Goal: Information Seeking & Learning: Learn about a topic

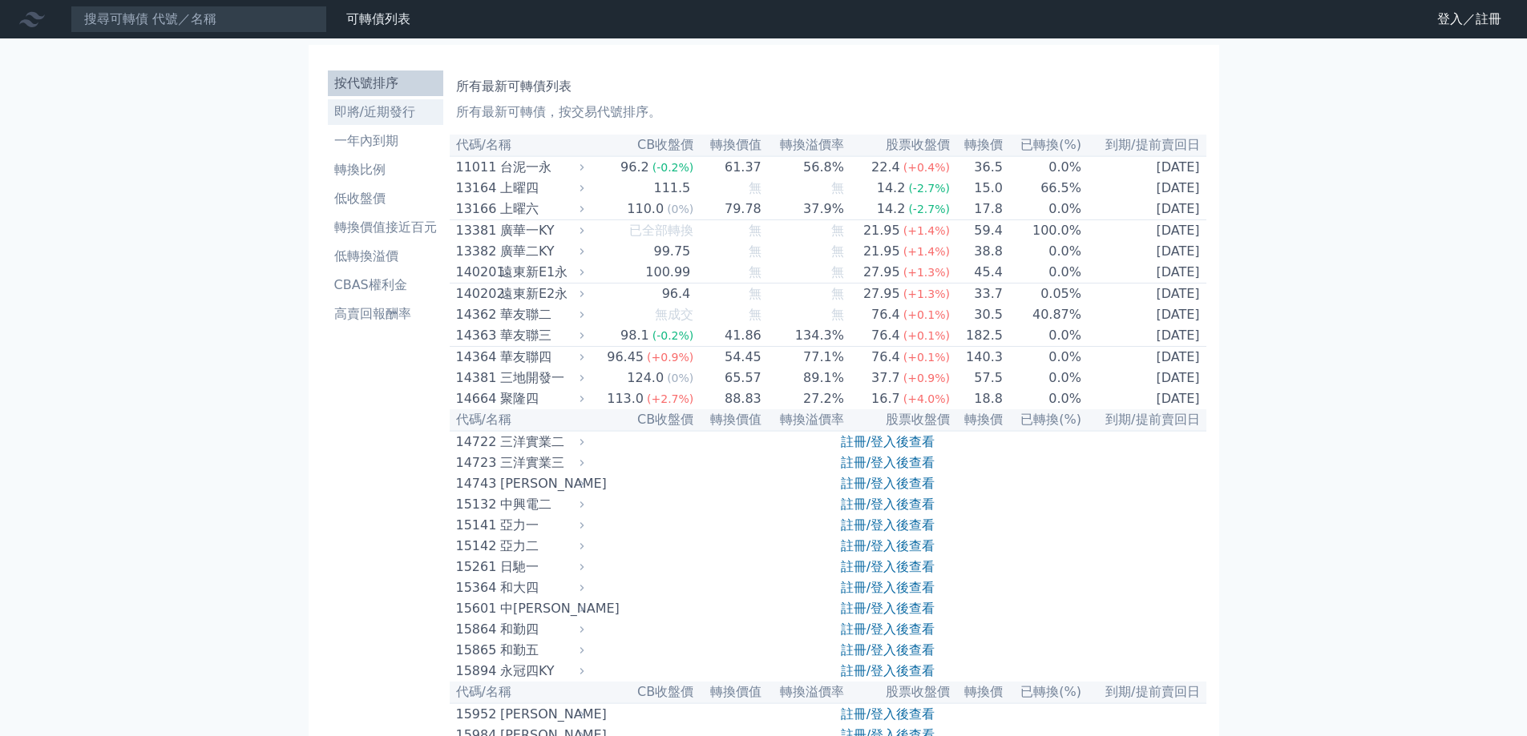
click at [362, 112] on li "即將/近期發行" at bounding box center [385, 112] width 115 height 19
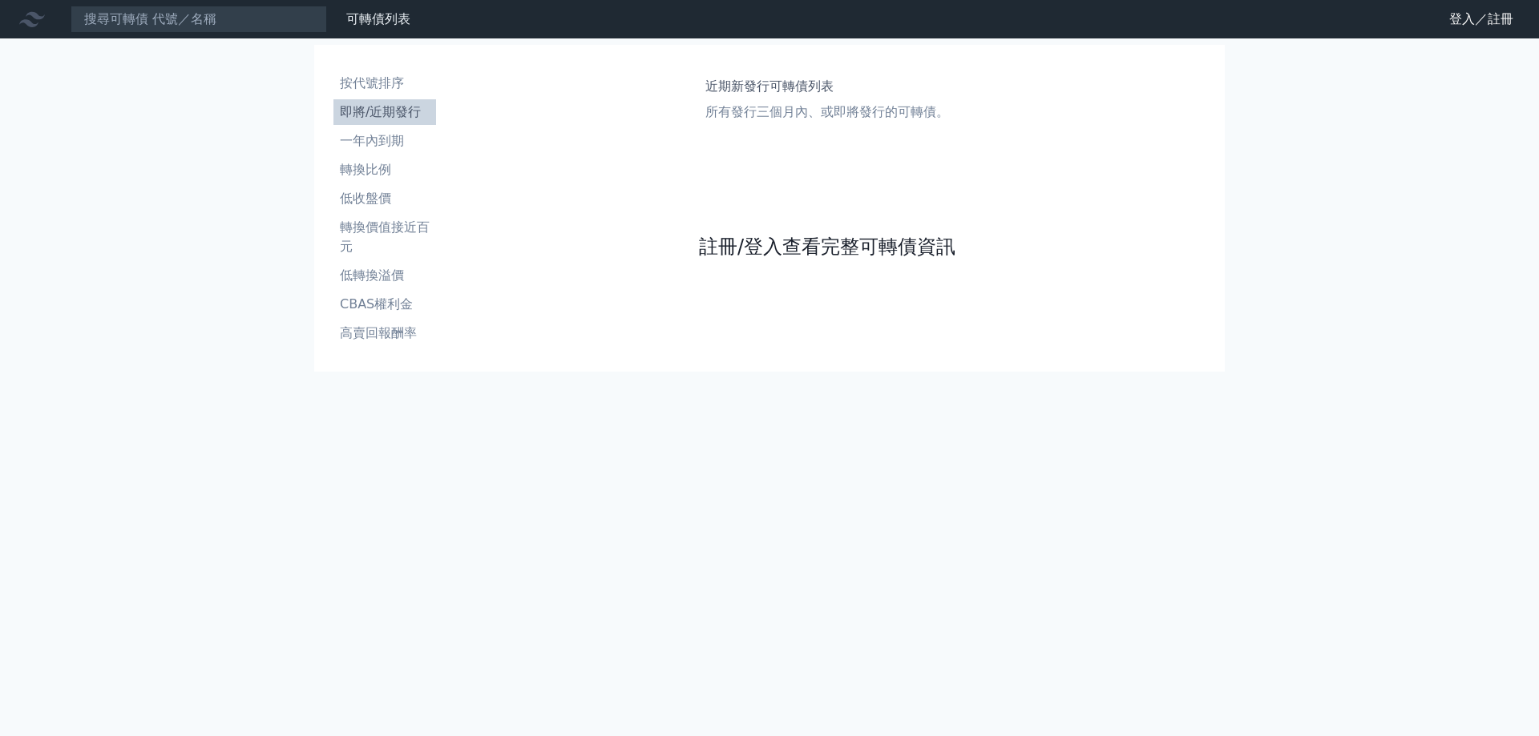
click at [881, 252] on link "註冊/登入查看完整可轉債資訊" at bounding box center [827, 247] width 256 height 26
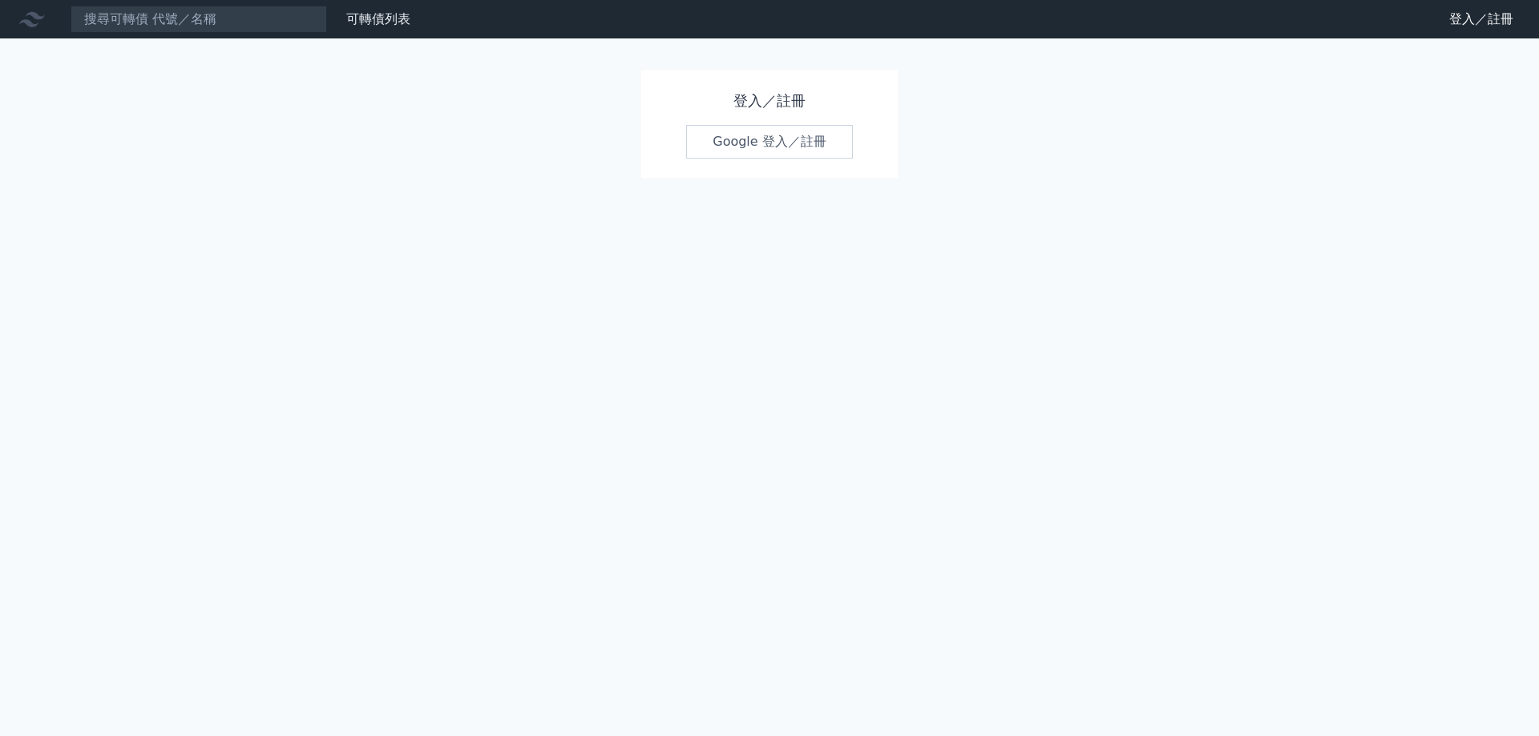
click at [787, 139] on link "Google 登入／註冊" at bounding box center [769, 142] width 167 height 34
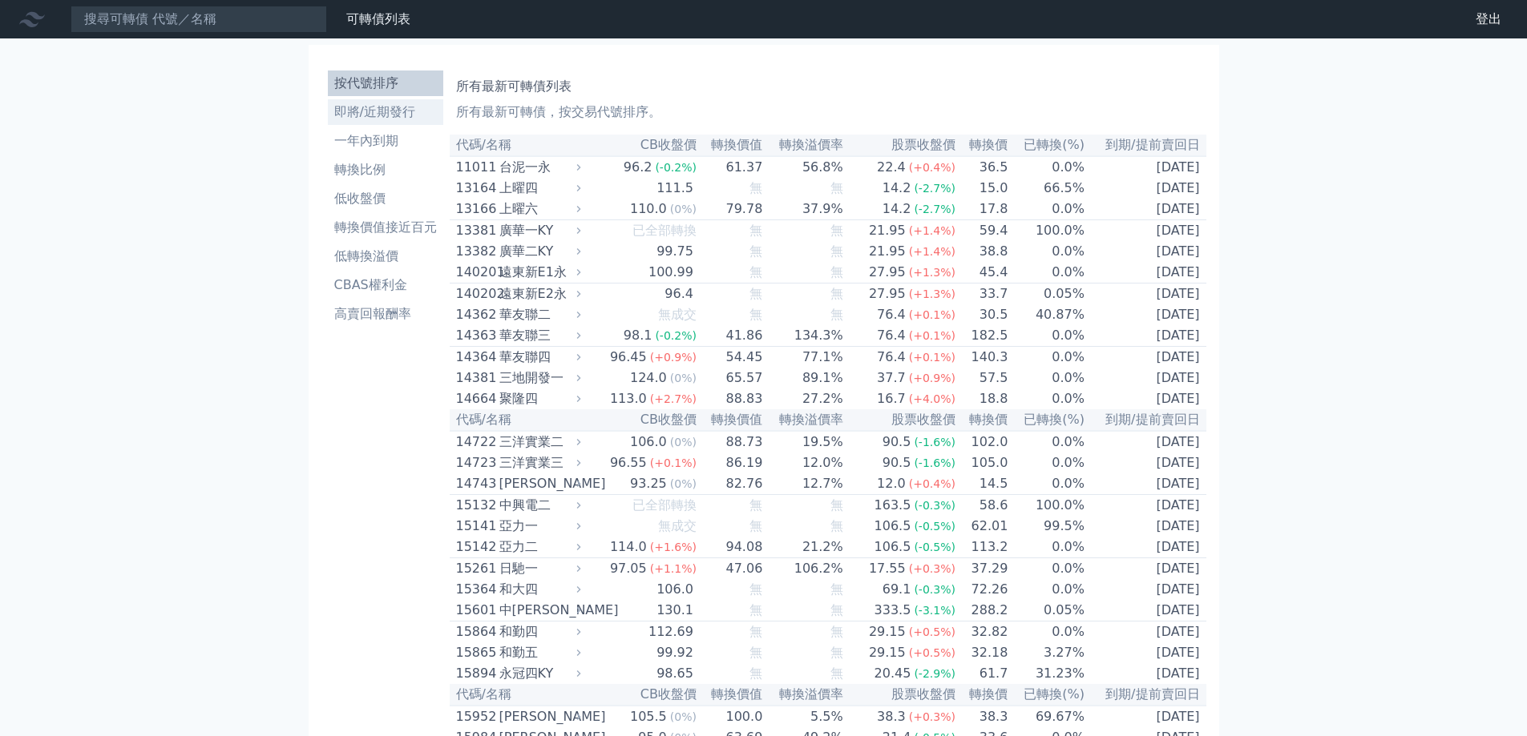
click at [369, 107] on li "即將/近期發行" at bounding box center [385, 112] width 115 height 19
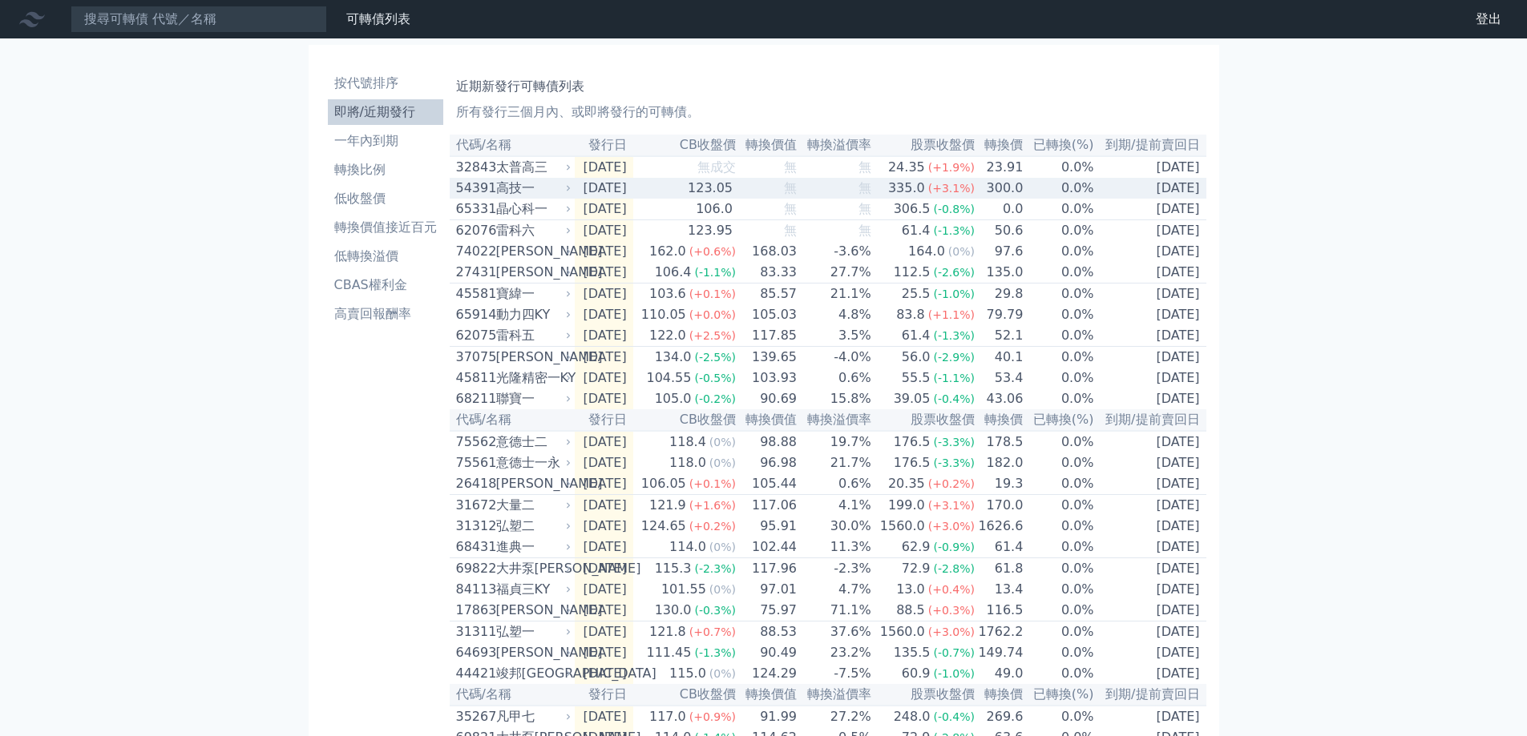
click at [548, 195] on div "高技一" at bounding box center [532, 188] width 72 height 19
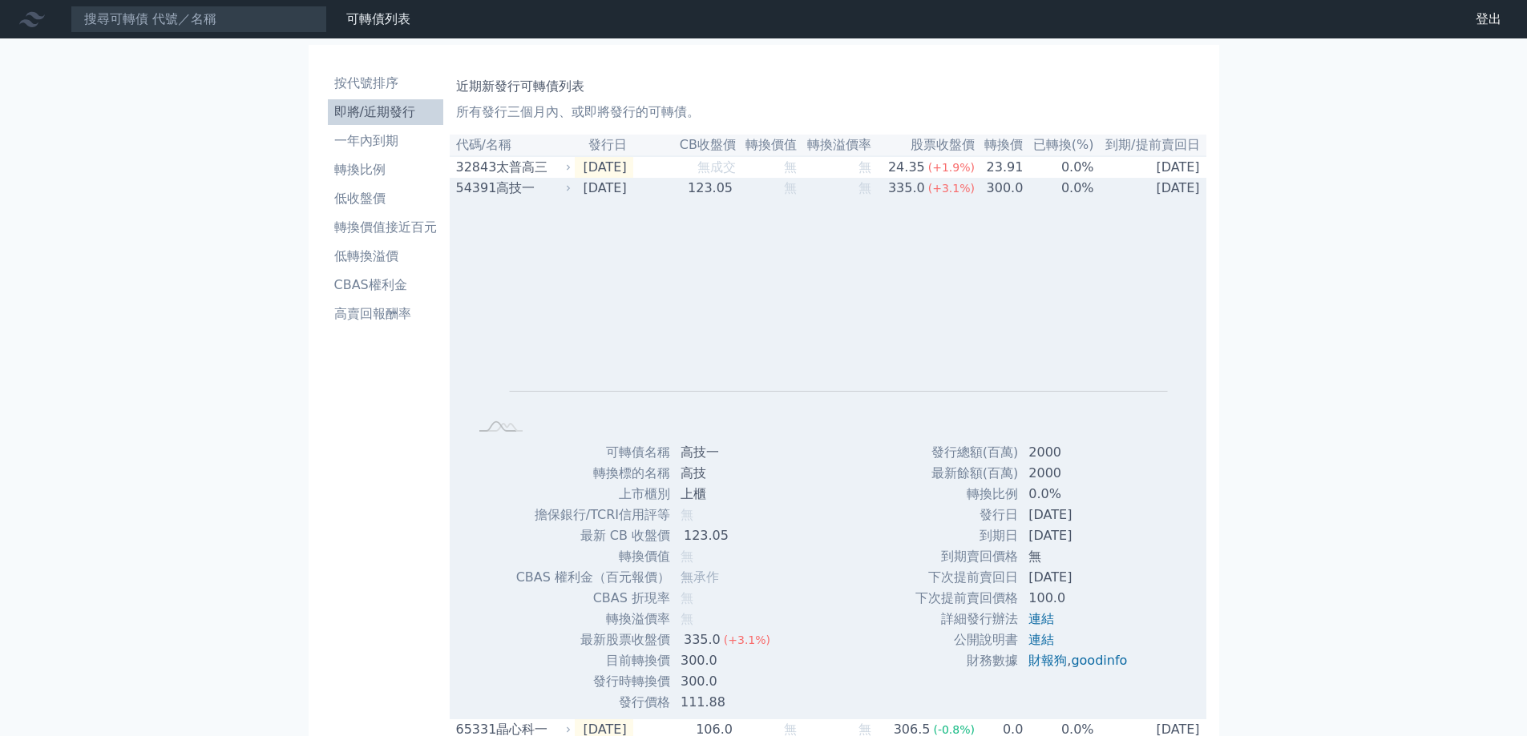
click at [548, 195] on div "高技一" at bounding box center [532, 188] width 72 height 19
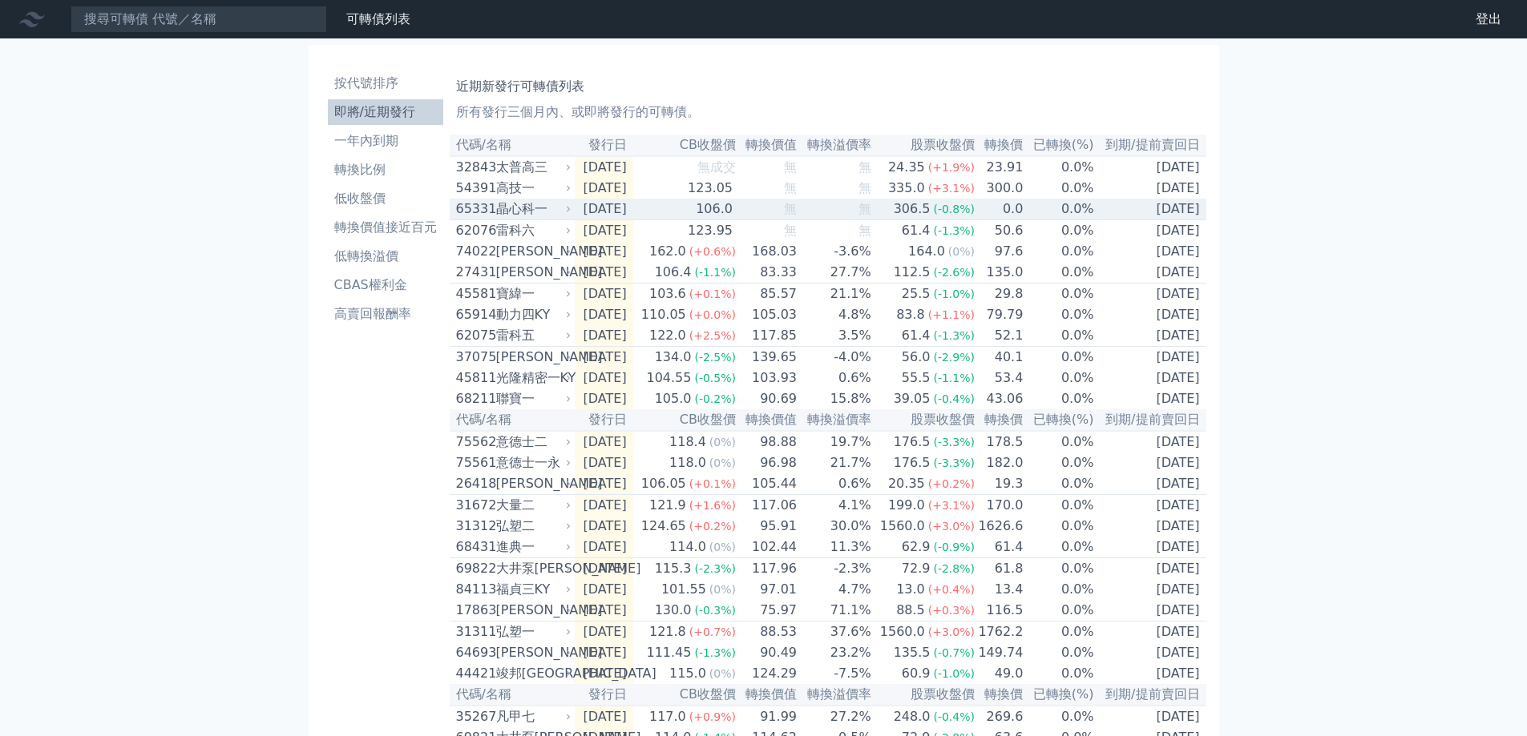
click at [571, 209] on icon at bounding box center [568, 209] width 10 height 10
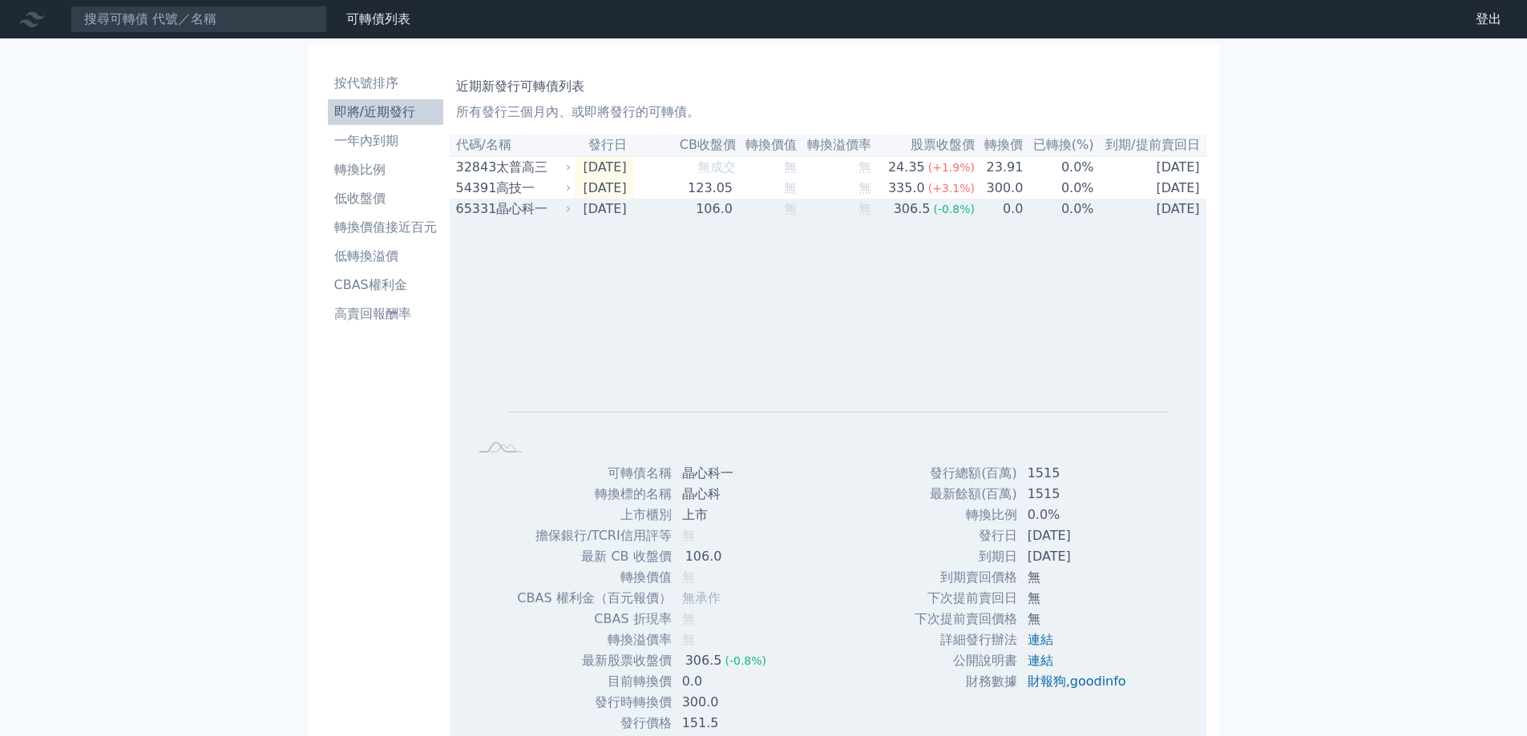
click at [581, 215] on td "[DATE]" at bounding box center [604, 209] width 58 height 21
